Goal: Navigation & Orientation: Find specific page/section

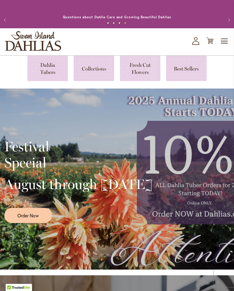
click at [47, 72] on link at bounding box center [47, 68] width 41 height 25
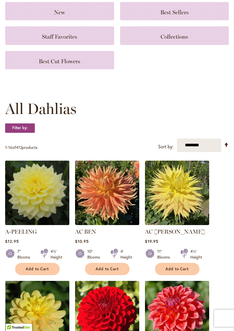
scroll to position [73, 0]
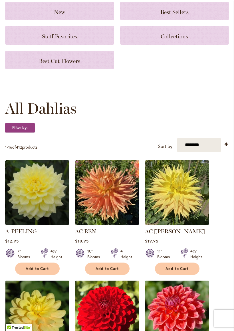
click at [58, 40] on span "Staff Favorites" at bounding box center [59, 36] width 35 height 7
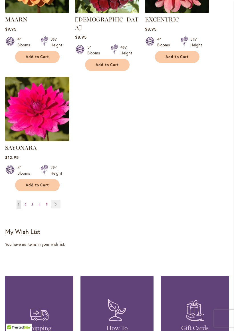
scroll to position [693, 0]
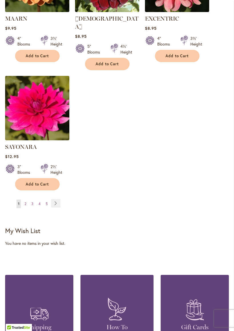
click at [58, 204] on link "Page Next" at bounding box center [55, 203] width 9 height 9
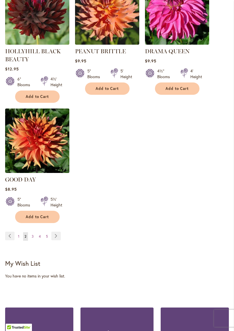
scroll to position [661, 0]
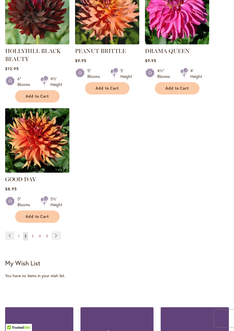
click at [56, 234] on link "Page Next" at bounding box center [55, 235] width 9 height 9
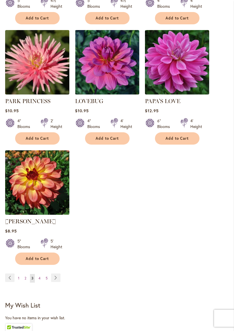
scroll to position [613, 0]
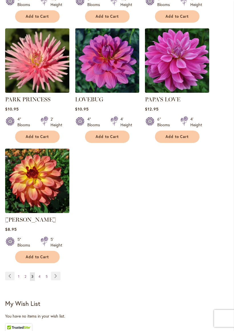
click at [54, 271] on link "Page Next" at bounding box center [55, 275] width 9 height 9
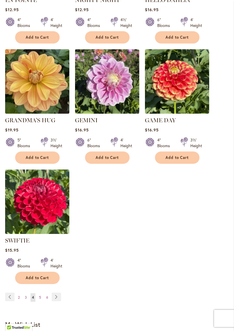
scroll to position [591, 0]
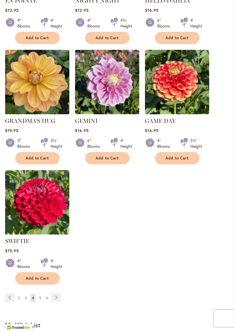
click at [55, 291] on link "Page Next" at bounding box center [56, 297] width 9 height 9
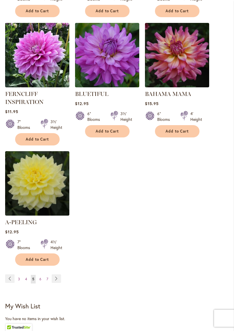
scroll to position [618, 0]
click at [57, 276] on link "Page Next" at bounding box center [56, 278] width 9 height 9
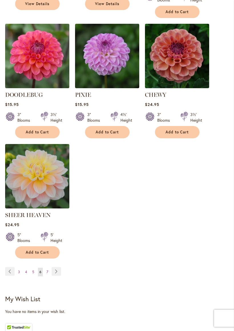
scroll to position [626, 0]
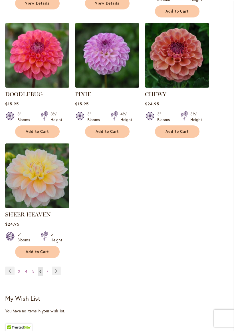
click at [61, 269] on link "Page Next" at bounding box center [56, 270] width 9 height 9
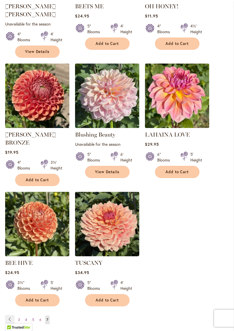
scroll to position [458, 0]
